Goal: Find specific page/section: Find specific page/section

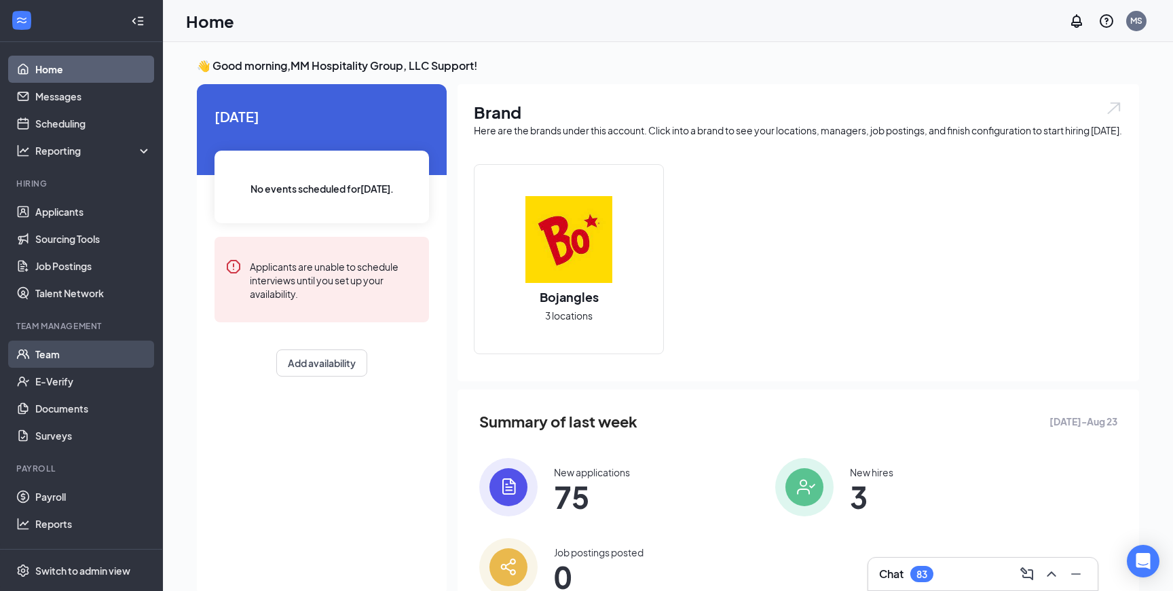
click at [94, 352] on link "Team" at bounding box center [93, 354] width 116 height 27
